Goal: Task Accomplishment & Management: Complete application form

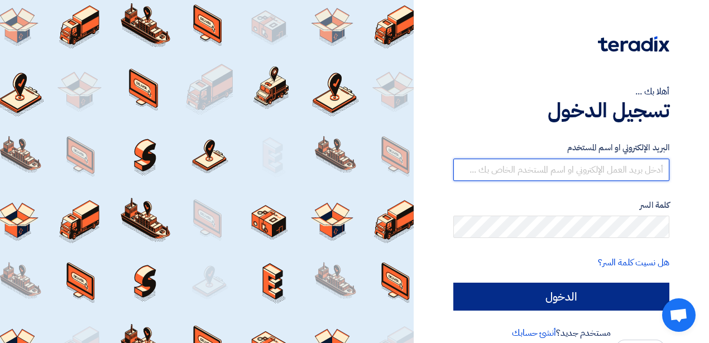
type input "[EMAIL_ADDRESS][DOMAIN_NAME]"
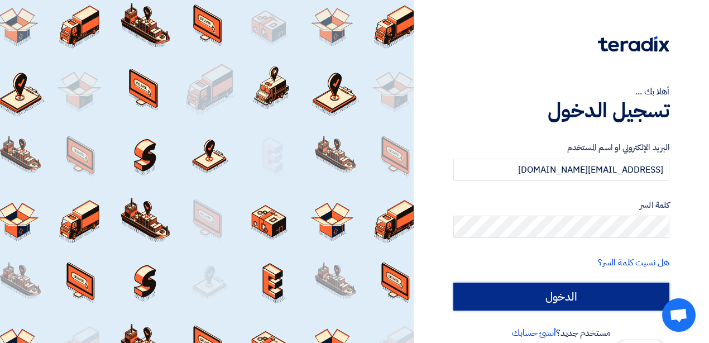
click at [646, 299] on input "الدخول" at bounding box center [561, 296] width 216 height 28
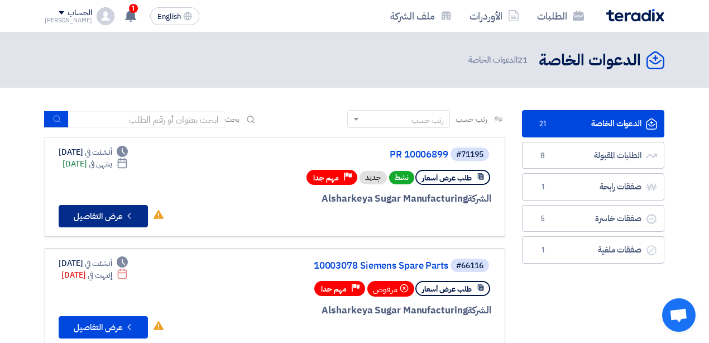
click at [102, 210] on button "Check details عرض التفاصيل" at bounding box center [103, 216] width 89 height 22
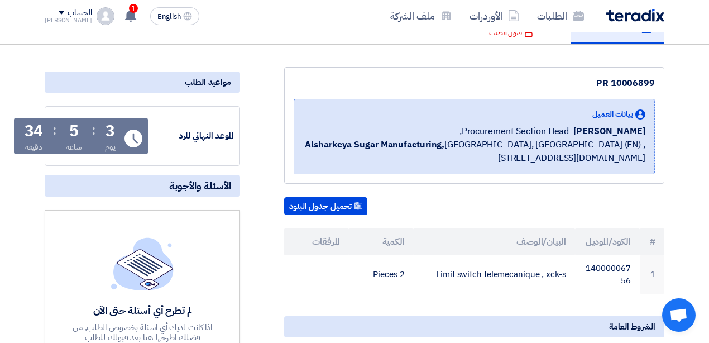
scroll to position [112, 0]
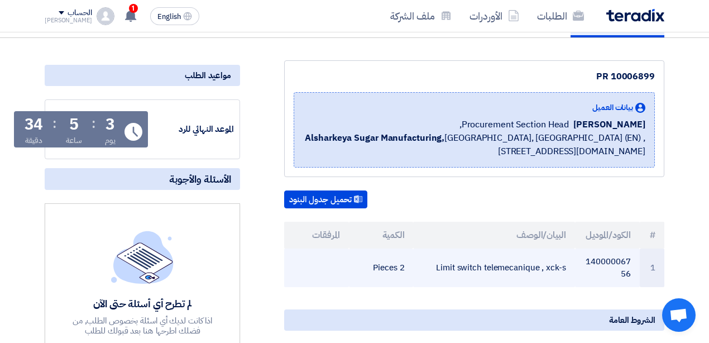
drag, startPoint x: 566, startPoint y: 266, endPoint x: 439, endPoint y: 260, distance: 127.4
click at [418, 263] on td "Limit switch telemecanique , xck-s" at bounding box center [493, 267] width 161 height 39
copy td "Limit switch telemecanique , xck-s"
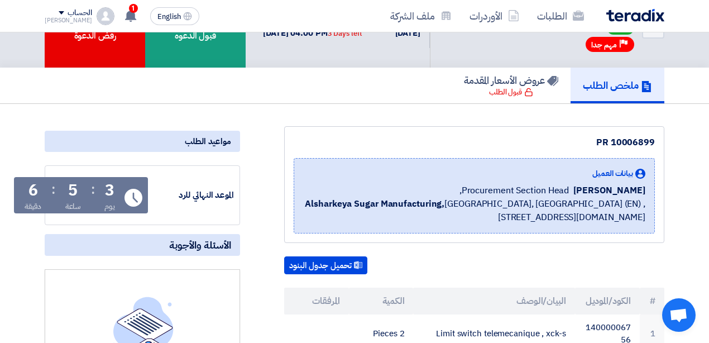
scroll to position [0, 0]
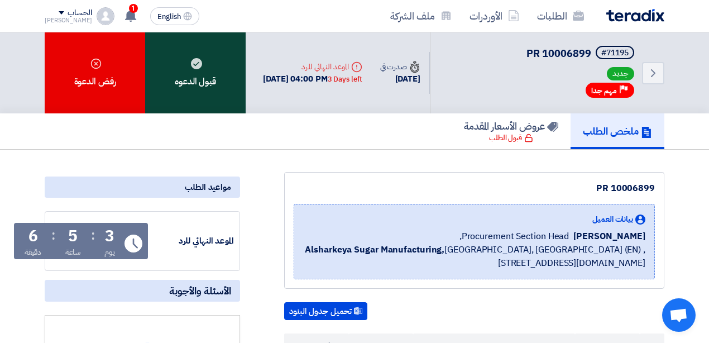
click at [220, 77] on div "قبول الدعوه" at bounding box center [195, 72] width 100 height 81
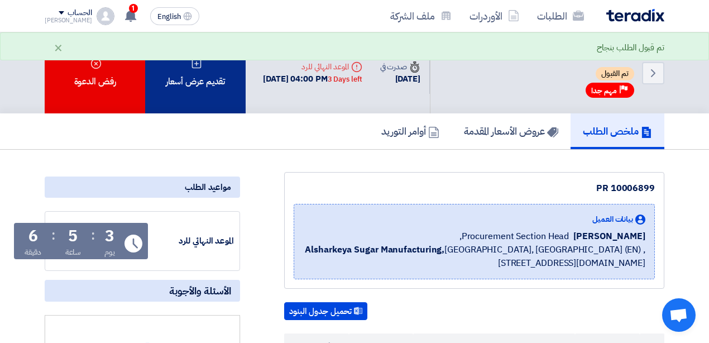
click at [191, 86] on div "تقديم عرض أسعار" at bounding box center [195, 72] width 100 height 81
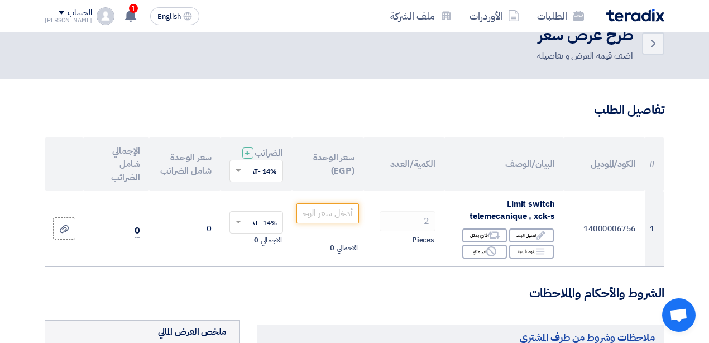
scroll to position [148, 0]
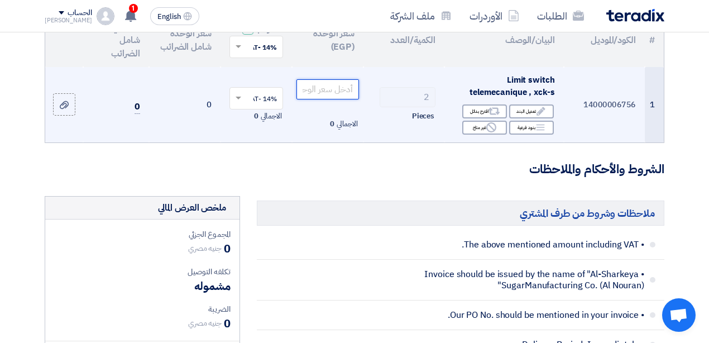
click at [312, 98] on input "number" at bounding box center [327, 89] width 63 height 20
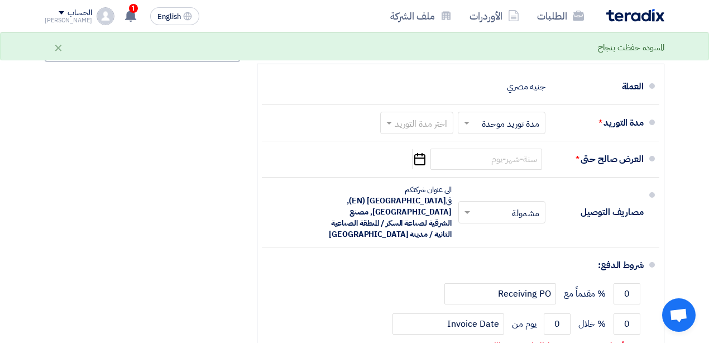
scroll to position [595, 0]
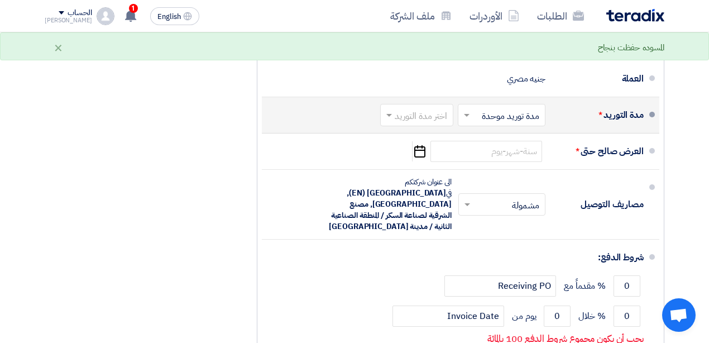
type input "3100"
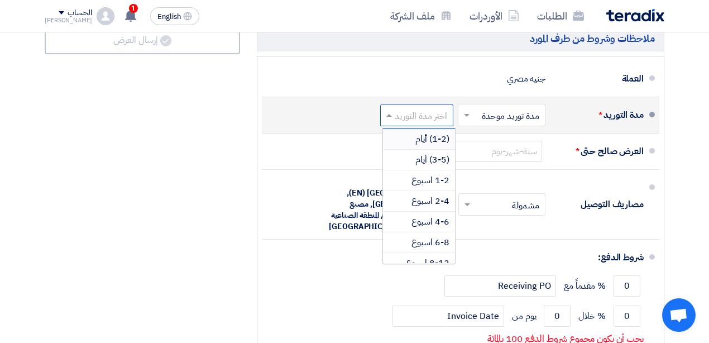
click at [437, 122] on input "text" at bounding box center [415, 116] width 68 height 16
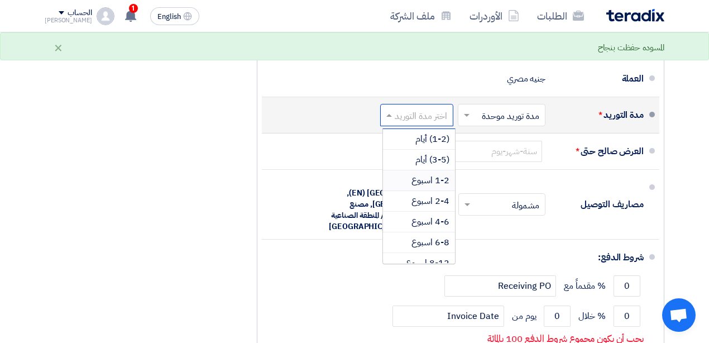
drag, startPoint x: 415, startPoint y: 180, endPoint x: 438, endPoint y: 175, distance: 22.9
click at [415, 180] on span "1-2 اسبوع" at bounding box center [430, 180] width 38 height 13
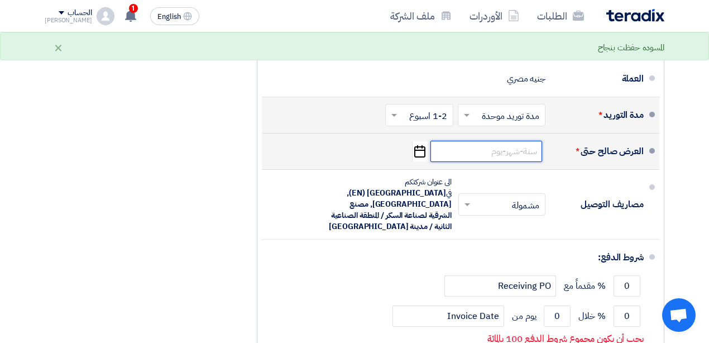
click at [452, 156] on input at bounding box center [486, 151] width 112 height 21
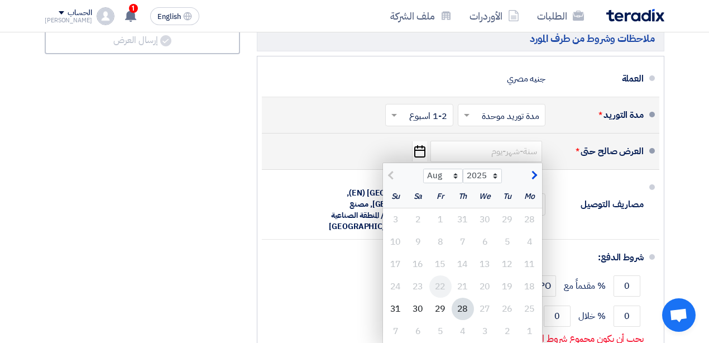
scroll to position [632, 0]
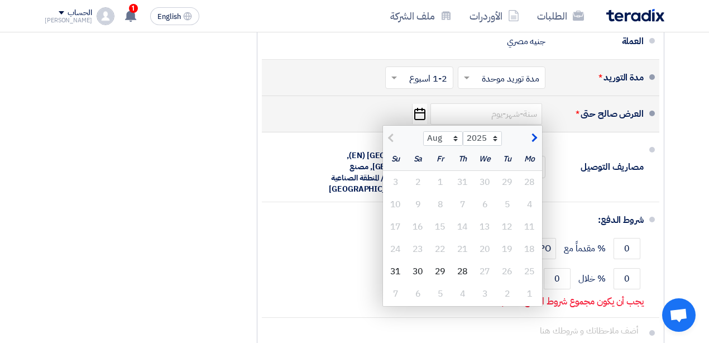
click at [532, 144] on span "button" at bounding box center [533, 138] width 6 height 12
select select "9"
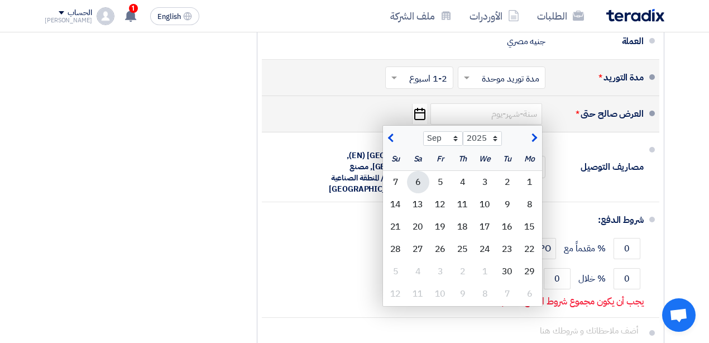
click at [425, 191] on div "6" at bounding box center [418, 182] width 22 height 22
type input "[DATE]"
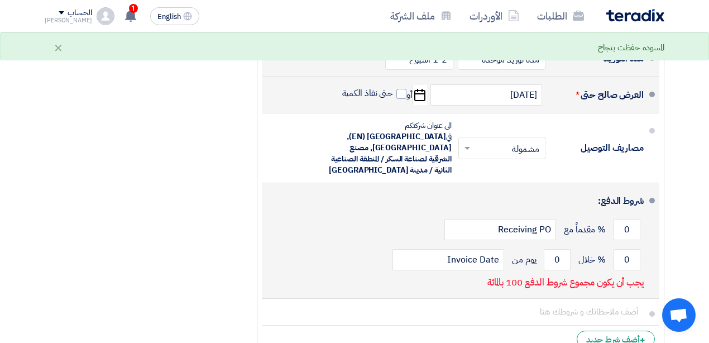
scroll to position [670, 0]
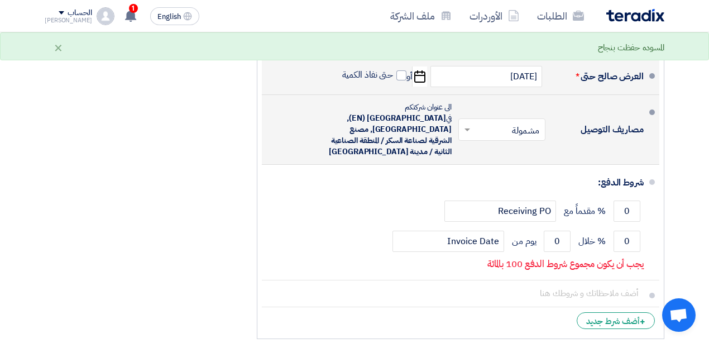
click at [463, 135] on span at bounding box center [466, 129] width 14 height 11
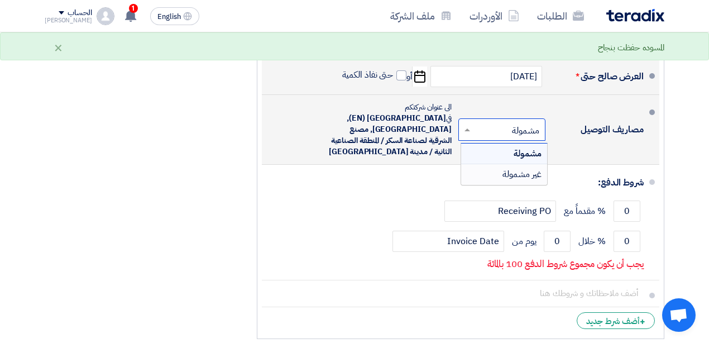
click at [491, 179] on div "غير مشمولة" at bounding box center [504, 174] width 86 height 20
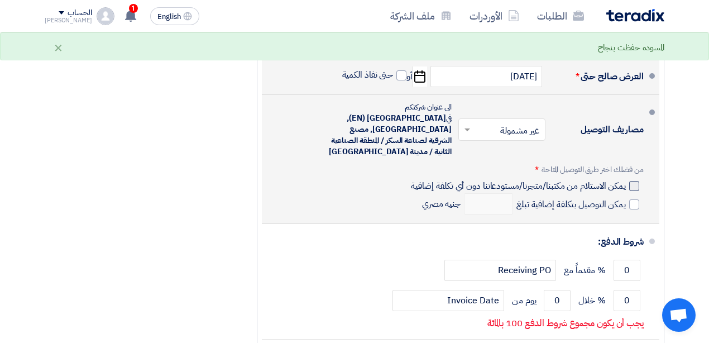
click at [632, 183] on div at bounding box center [634, 186] width 10 height 10
click at [626, 183] on input "يمكن الاستلام من مكتبنا/متجرنا/مستودعاتنا دون أي تكلفة إضافية" at bounding box center [517, 190] width 217 height 21
checkbox input "true"
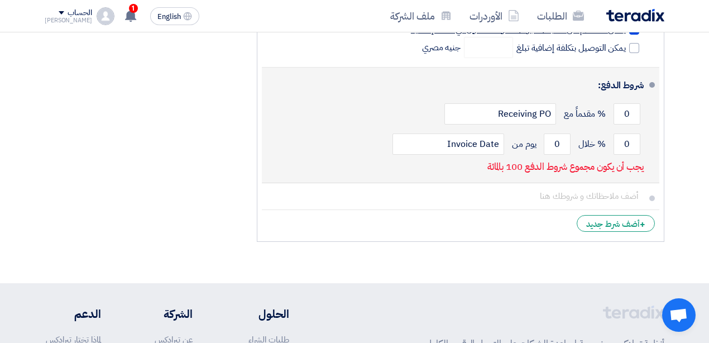
scroll to position [818, 0]
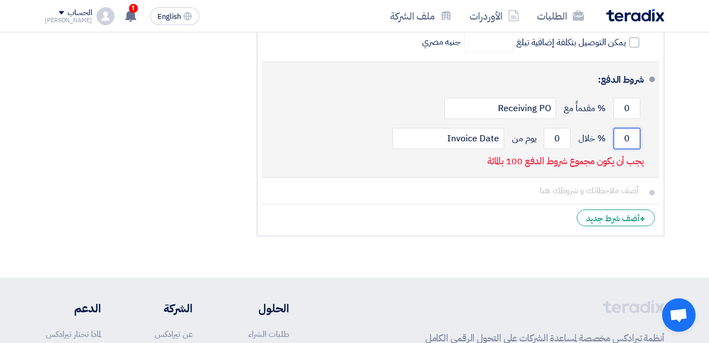
click at [621, 134] on input "0" at bounding box center [626, 138] width 27 height 21
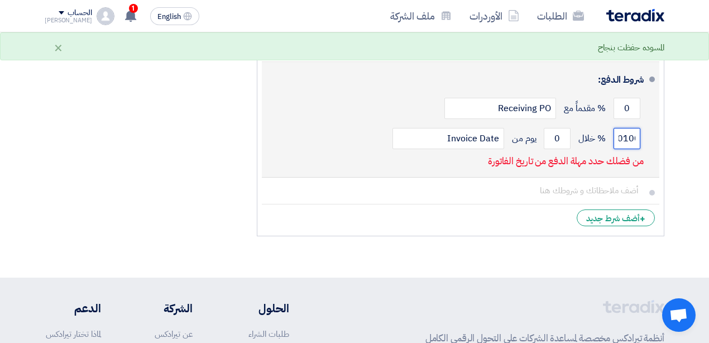
drag, startPoint x: 621, startPoint y: 132, endPoint x: 603, endPoint y: 134, distance: 17.4
click at [603, 134] on div "0100 % خلال 0 يوم من Invoice Date" at bounding box center [457, 138] width 373 height 30
type input "100"
drag, startPoint x: 559, startPoint y: 134, endPoint x: 514, endPoint y: 133, distance: 44.7
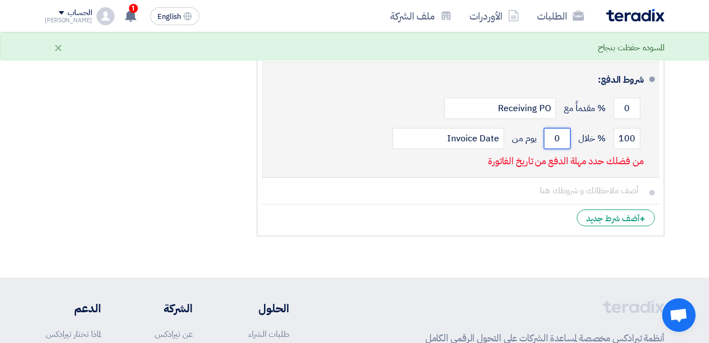
click at [514, 133] on div "100 % خلال 0 يوم من Invoice Date" at bounding box center [457, 138] width 373 height 30
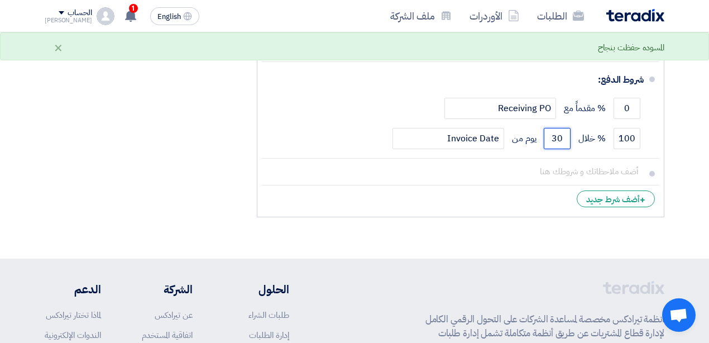
type input "30"
click at [513, 201] on li "+ أضف شرط جديد" at bounding box center [460, 198] width 397 height 27
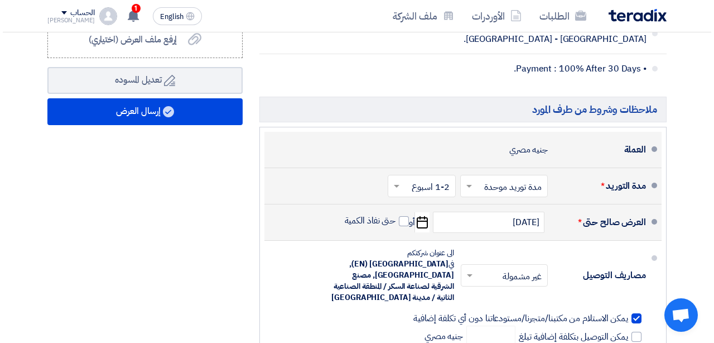
scroll to position [521, 0]
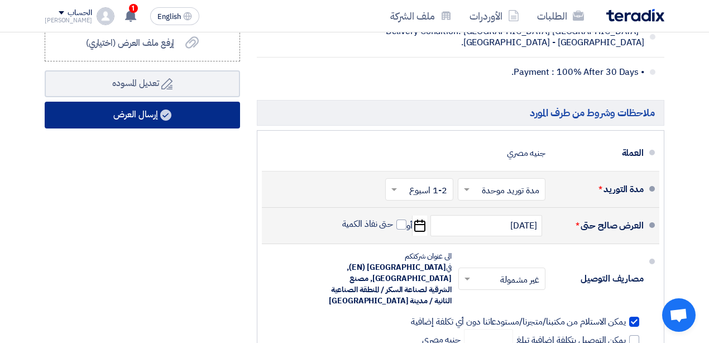
click at [208, 119] on button "إرسال العرض" at bounding box center [142, 115] width 195 height 27
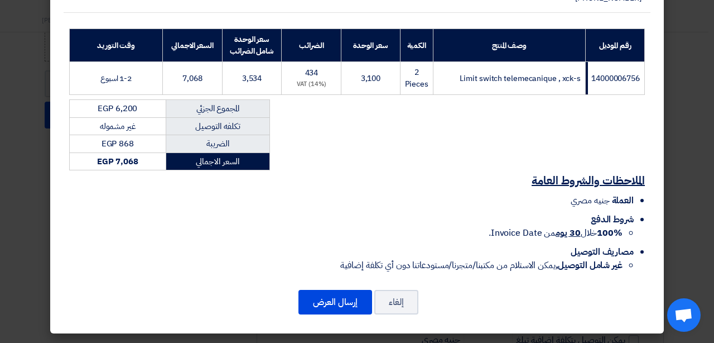
scroll to position [173, 0]
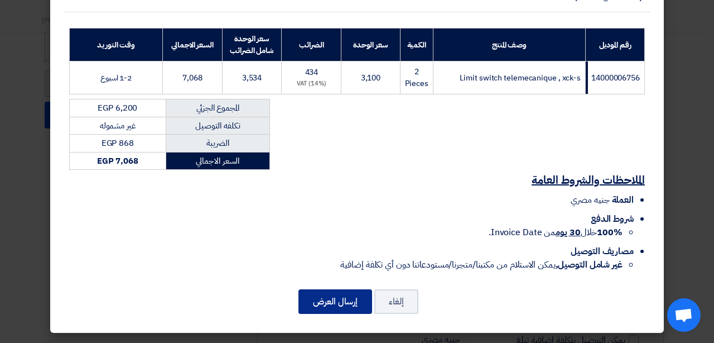
drag, startPoint x: 348, startPoint y: 299, endPoint x: 368, endPoint y: 298, distance: 20.1
click at [351, 298] on button "إرسال العرض" at bounding box center [336, 301] width 74 height 25
